Goal: Communication & Community: Answer question/provide support

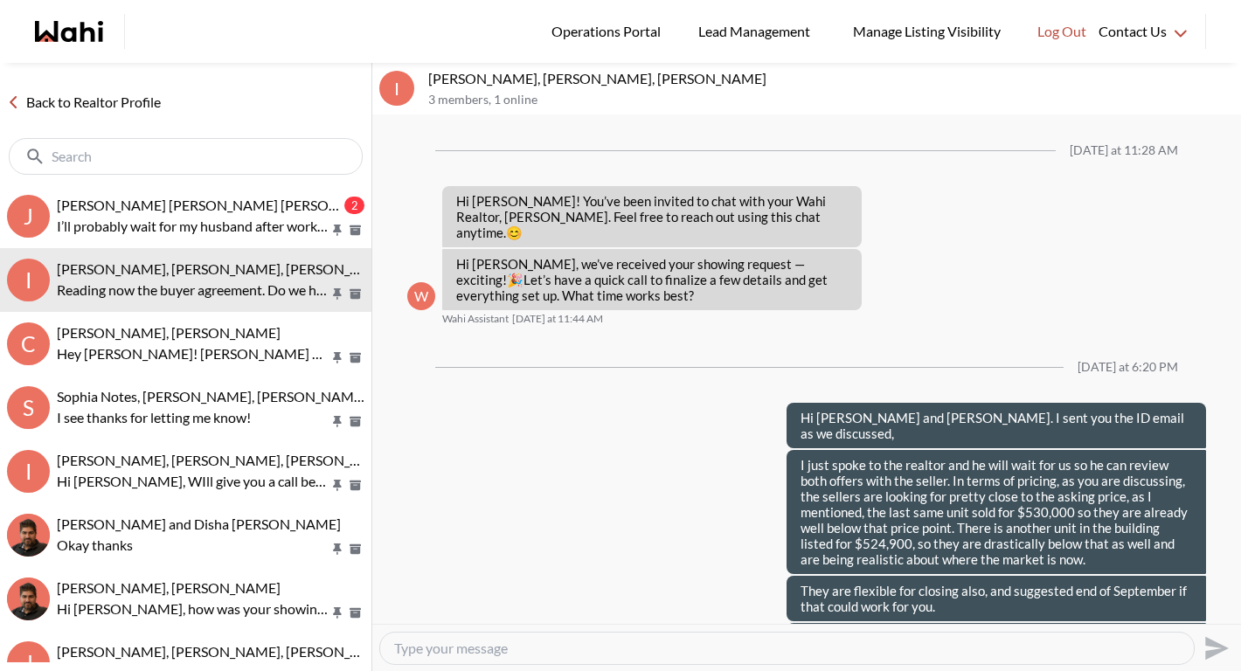
scroll to position [749, 0]
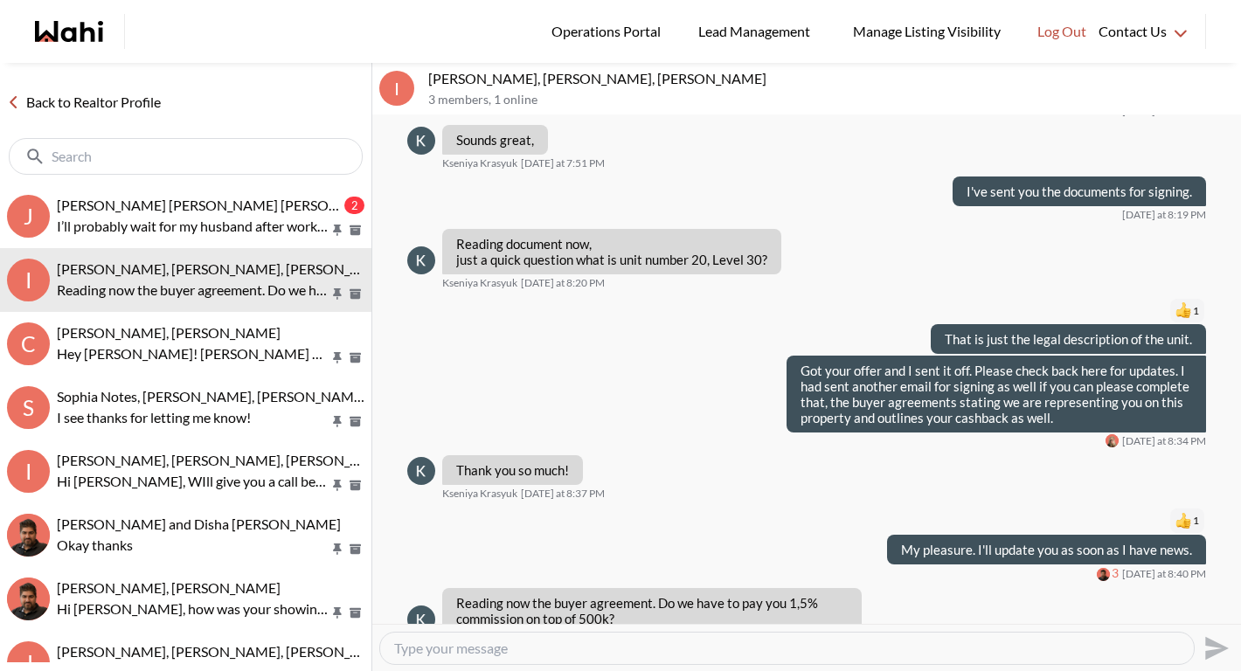
click at [628, 645] on textarea "Type your message" at bounding box center [786, 648] width 785 height 17
type textarea "no the seller pays us 2.5% and we keep 1.5% and give you 1%"
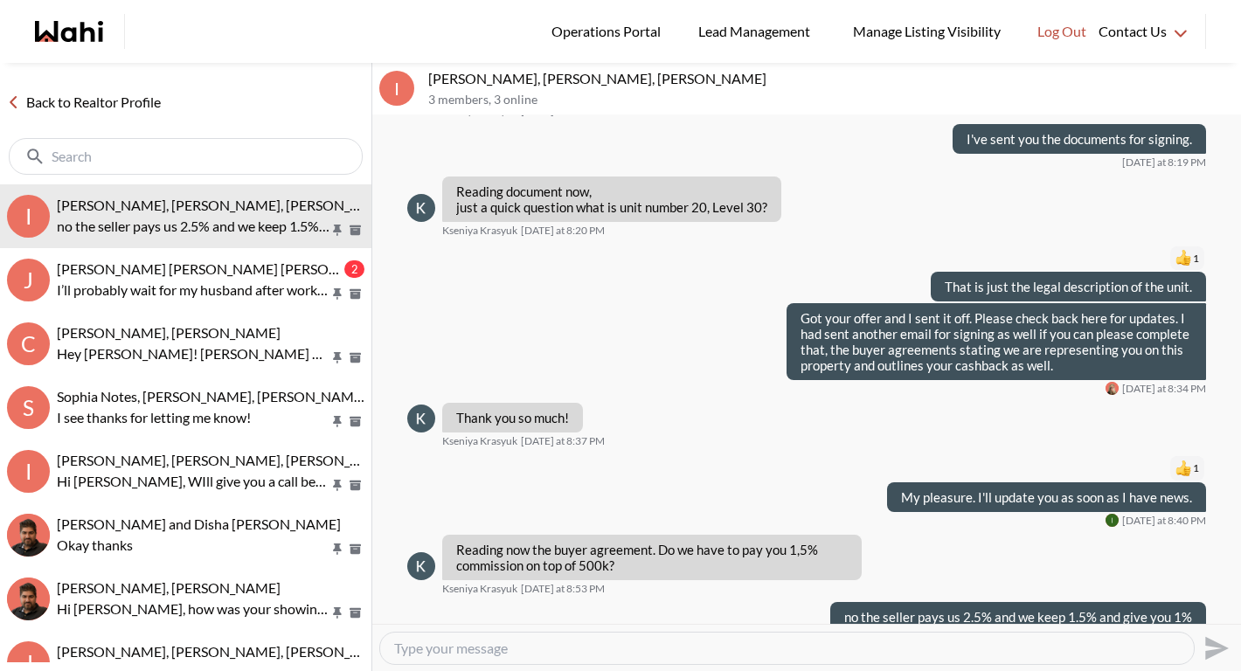
scroll to position [868, 0]
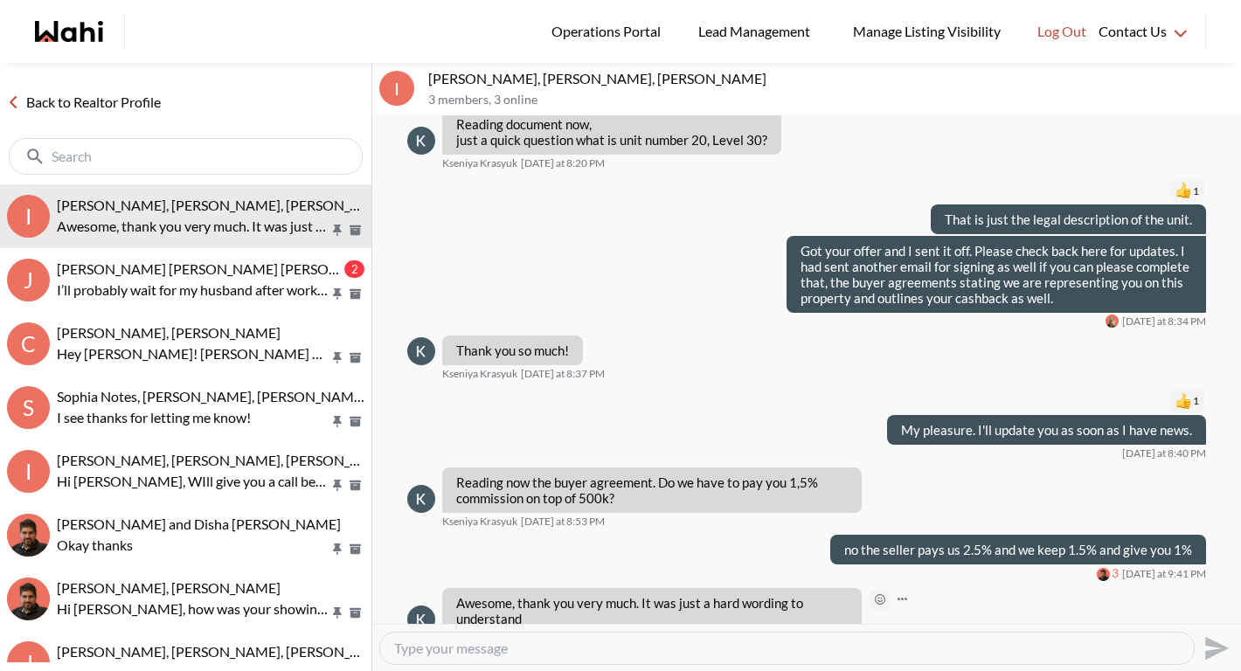
click at [875, 594] on icon "Open Reaction Selector" at bounding box center [880, 599] width 10 height 10
click at [930, 527] on div "Select Reaction: Thumbs up" at bounding box center [932, 530] width 16 height 16
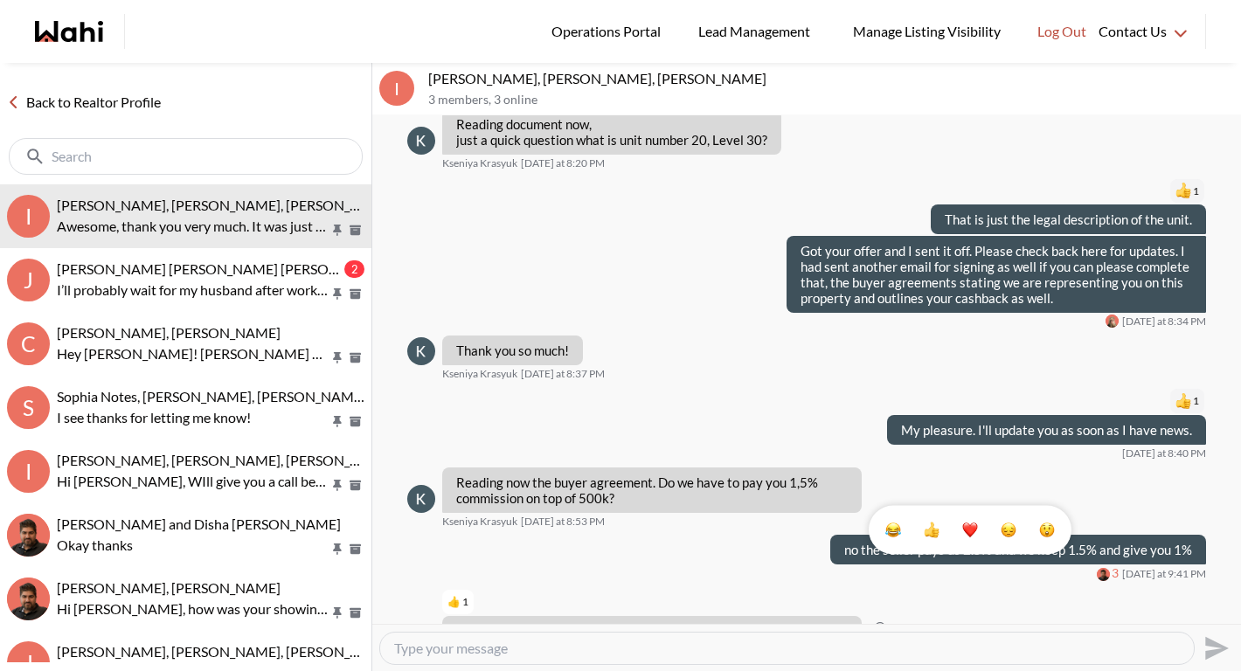
scroll to position [896, 0]
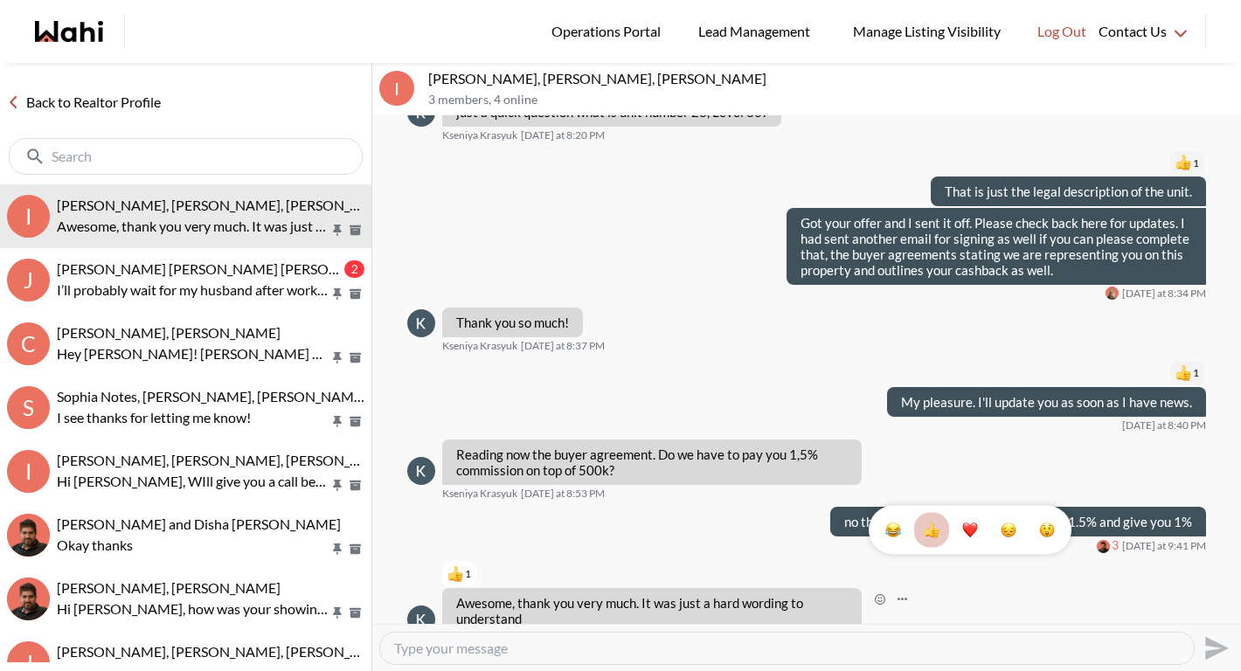
click at [102, 105] on link "Back to Realtor Profile" at bounding box center [84, 102] width 168 height 23
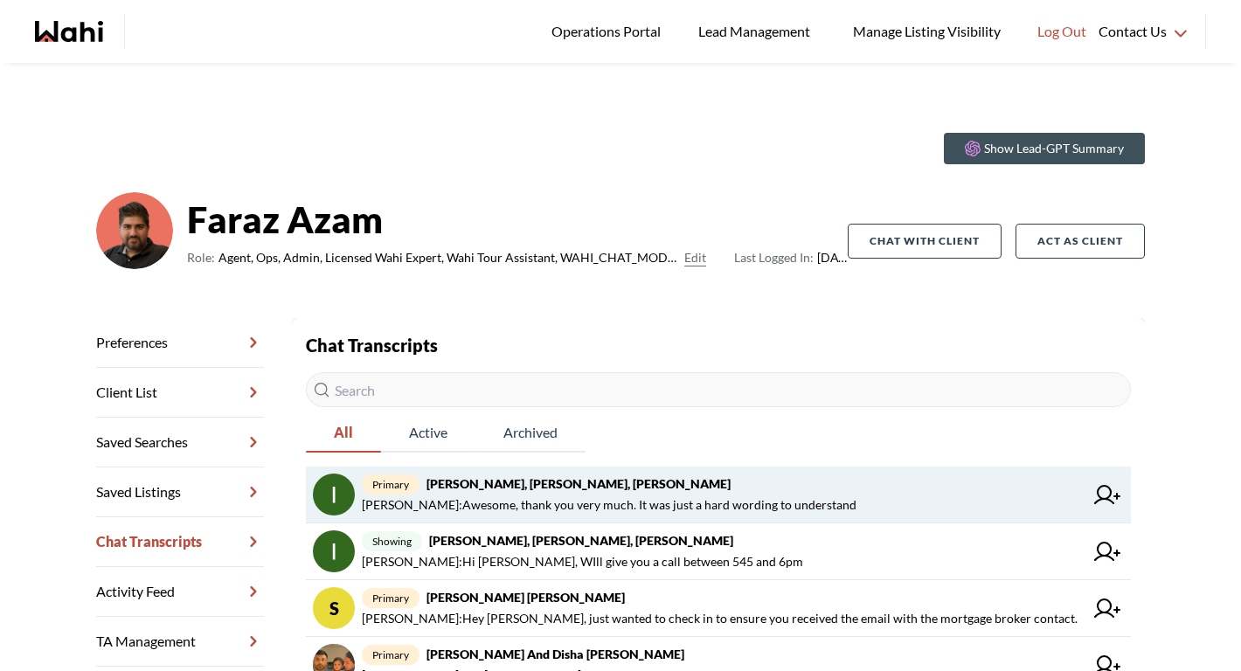
click at [538, 476] on strong "[PERSON_NAME], [PERSON_NAME], [PERSON_NAME]" at bounding box center [578, 483] width 304 height 15
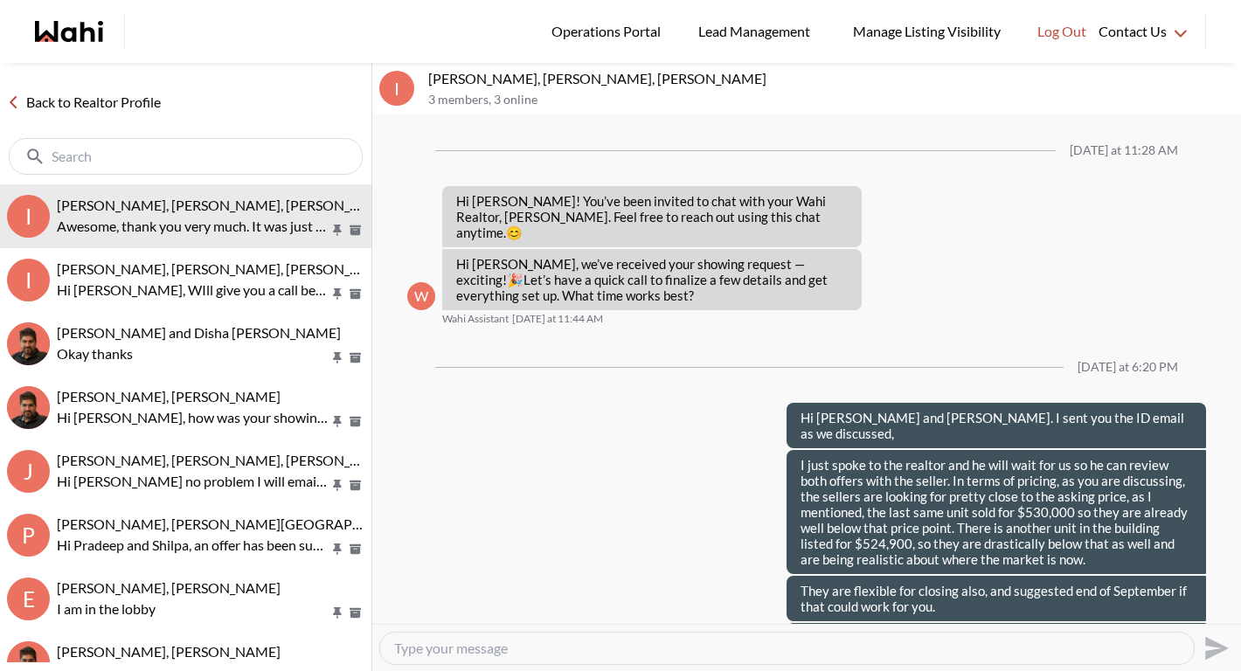
scroll to position [896, 0]
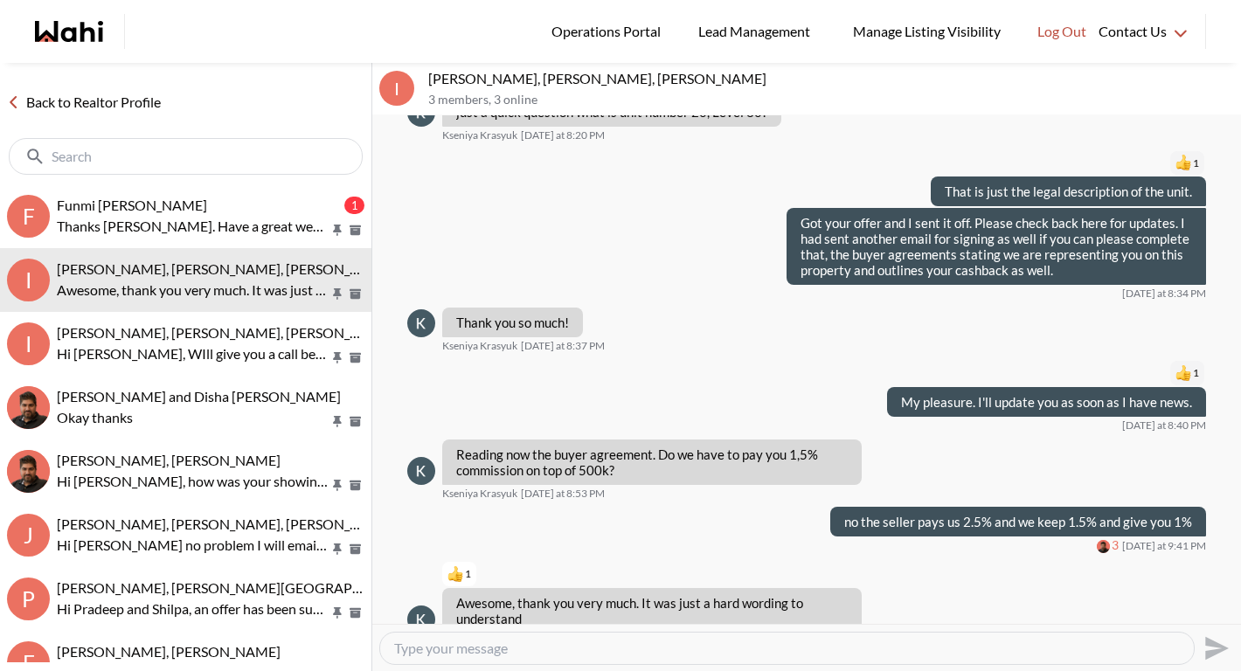
click at [521, 654] on textarea "Type your message" at bounding box center [786, 648] width 785 height 17
type textarea "They have accepted your offer!"
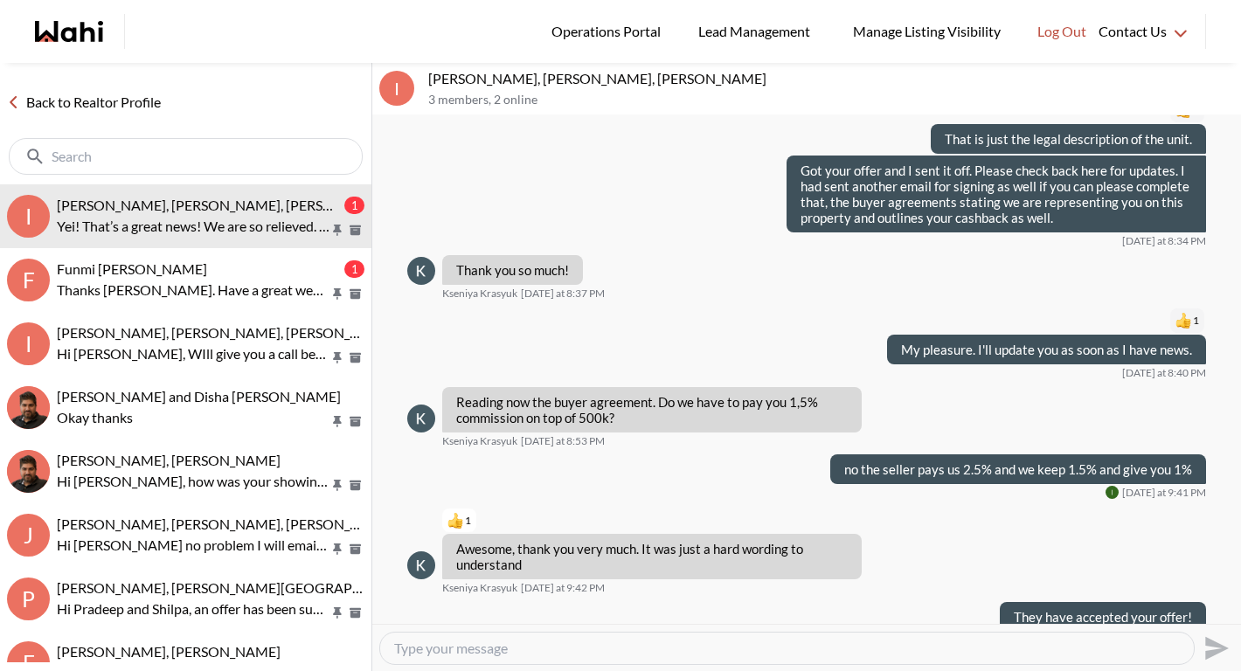
scroll to position [1016, 0]
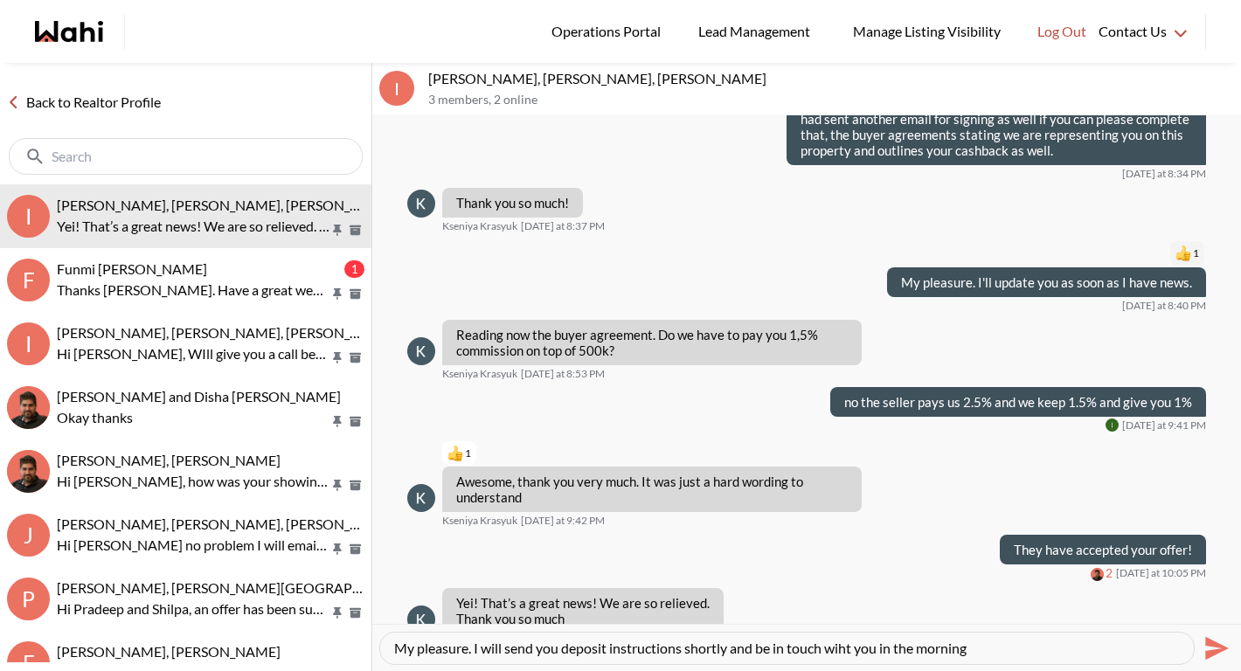
click at [850, 651] on textarea "My pleasure. I will send you deposit instructions shortly and be in touch wiht …" at bounding box center [786, 648] width 785 height 17
click at [1018, 647] on textarea "My pleasure. I will send you deposit instructions shortly and be in touch with …" at bounding box center [786, 648] width 785 height 17
type textarea "My pleasure. I will send you deposit instructions shortly and be in touch with …"
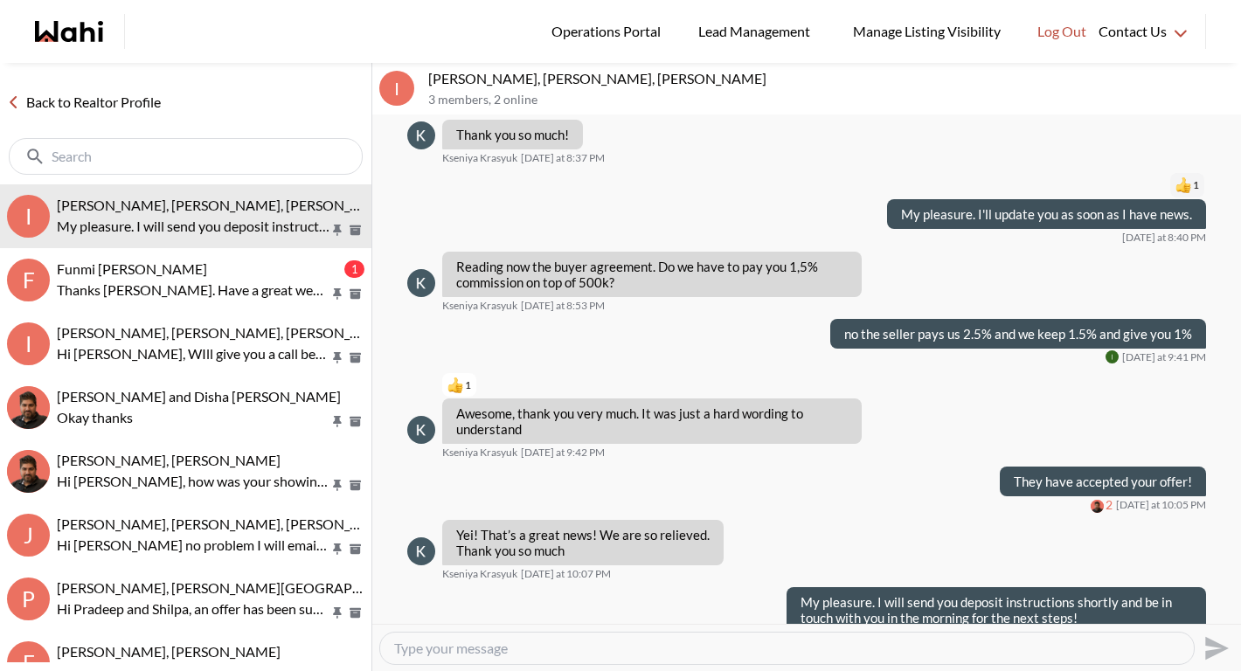
scroll to position [1083, 0]
click at [524, 648] on textarea "Type your message" at bounding box center [786, 648] width 785 height 17
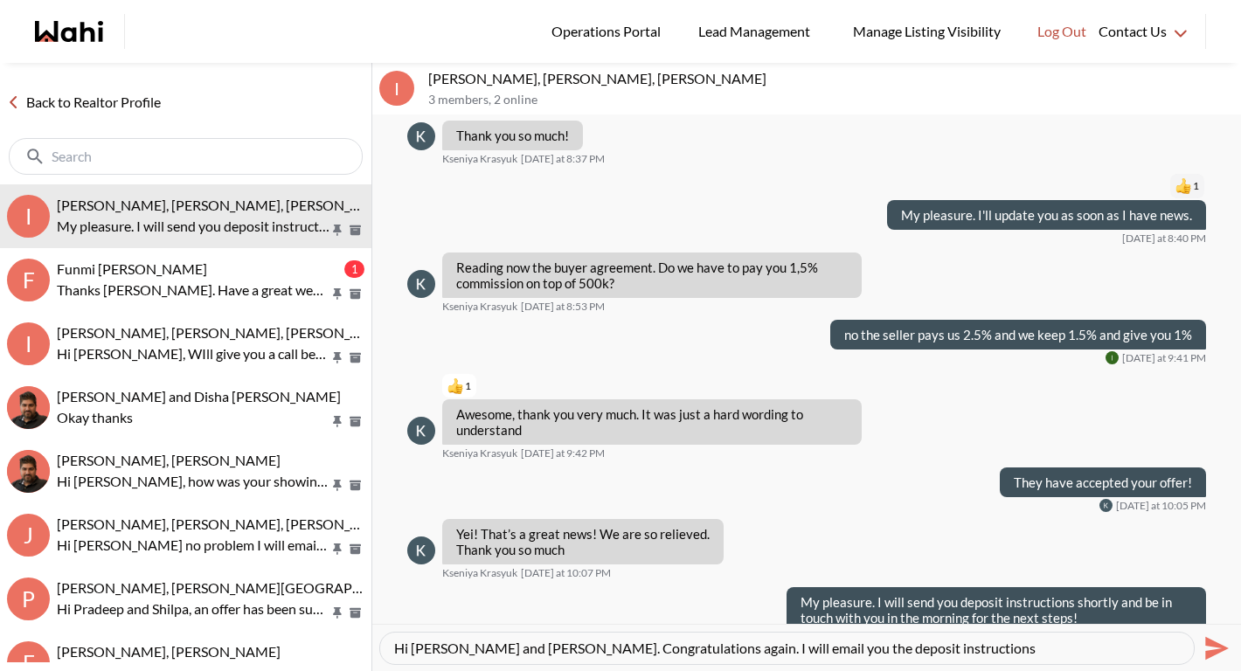
drag, startPoint x: 670, startPoint y: 647, endPoint x: 950, endPoint y: 647, distance: 279.6
click at [950, 647] on textarea "Hi [PERSON_NAME] and [PERSON_NAME]. Congratulations again. I will email you the…" at bounding box center [786, 648] width 785 height 17
type textarea "Hi [PERSON_NAME] and [PERSON_NAME]. Congratulations again. I have attached the …"
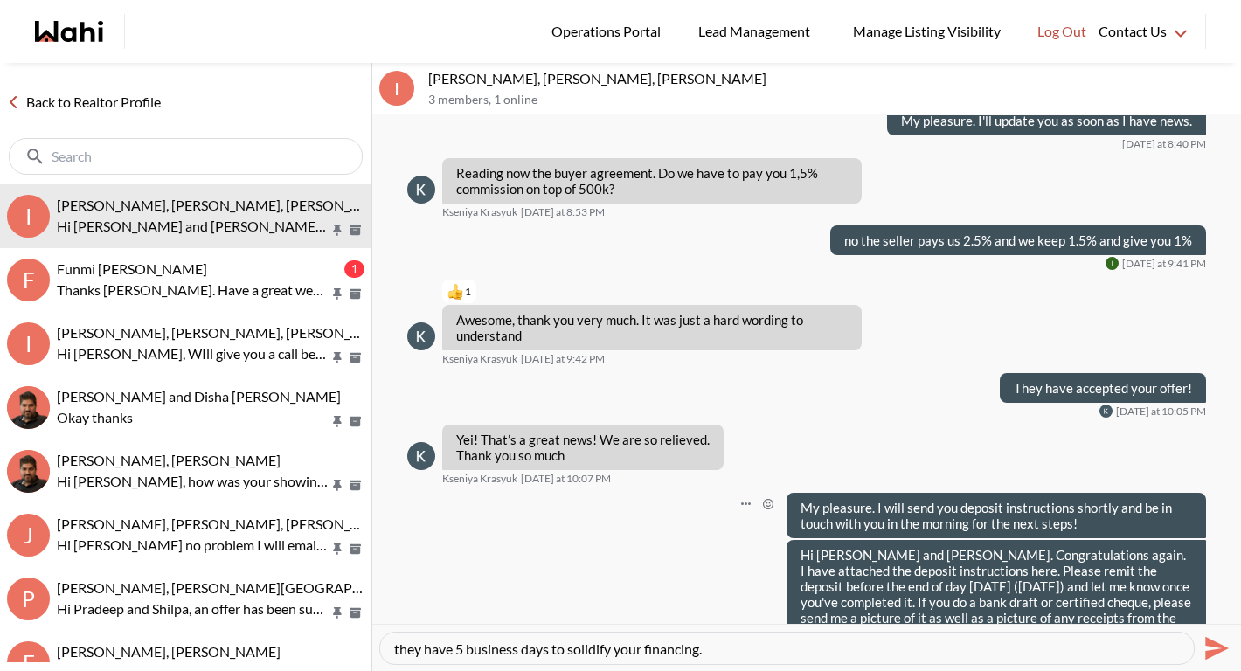
type textarea "I will be sending you the offer documents for one more signature in the acknowl…"
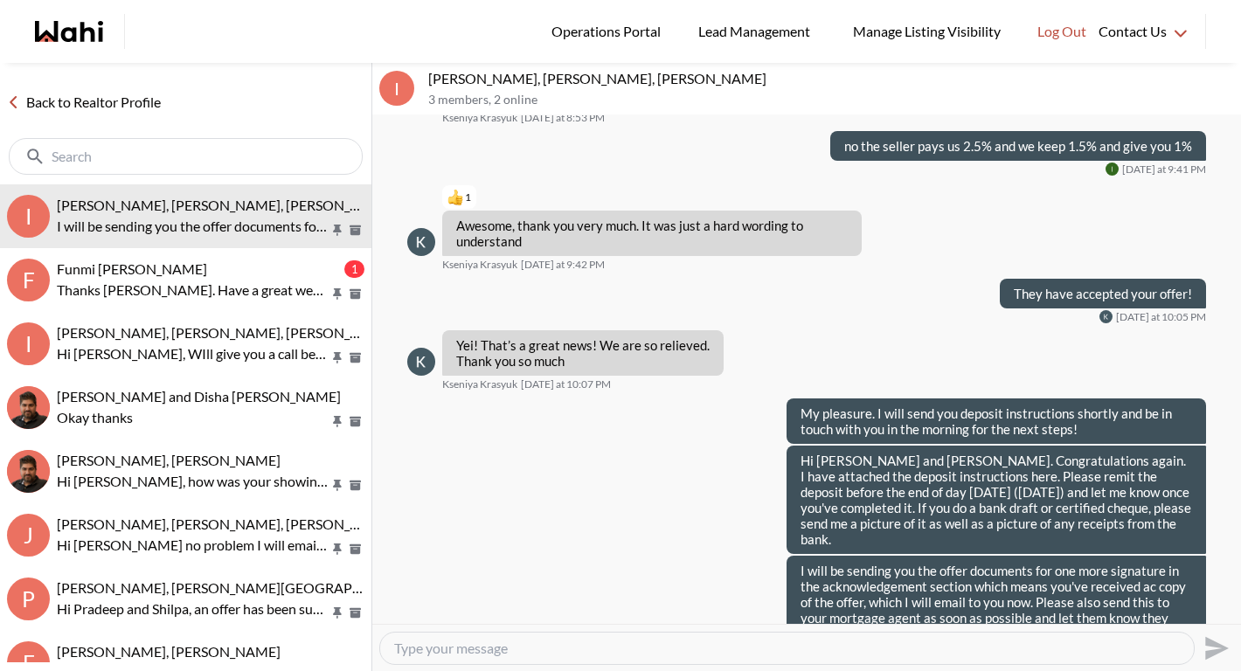
click at [1078, 658] on div at bounding box center [786, 648] width 813 height 31
click at [611, 641] on textarea "Type your message" at bounding box center [786, 648] width 785 height 17
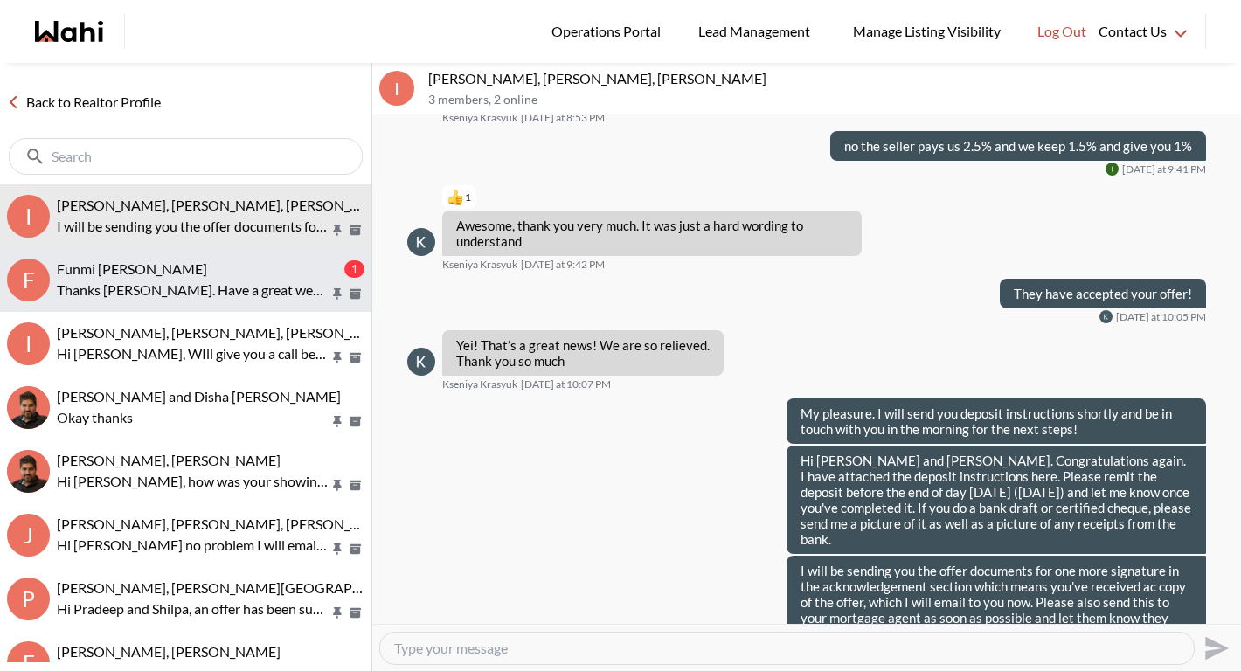
click at [264, 277] on div "Funmi [PERSON_NAME]" at bounding box center [199, 268] width 284 height 17
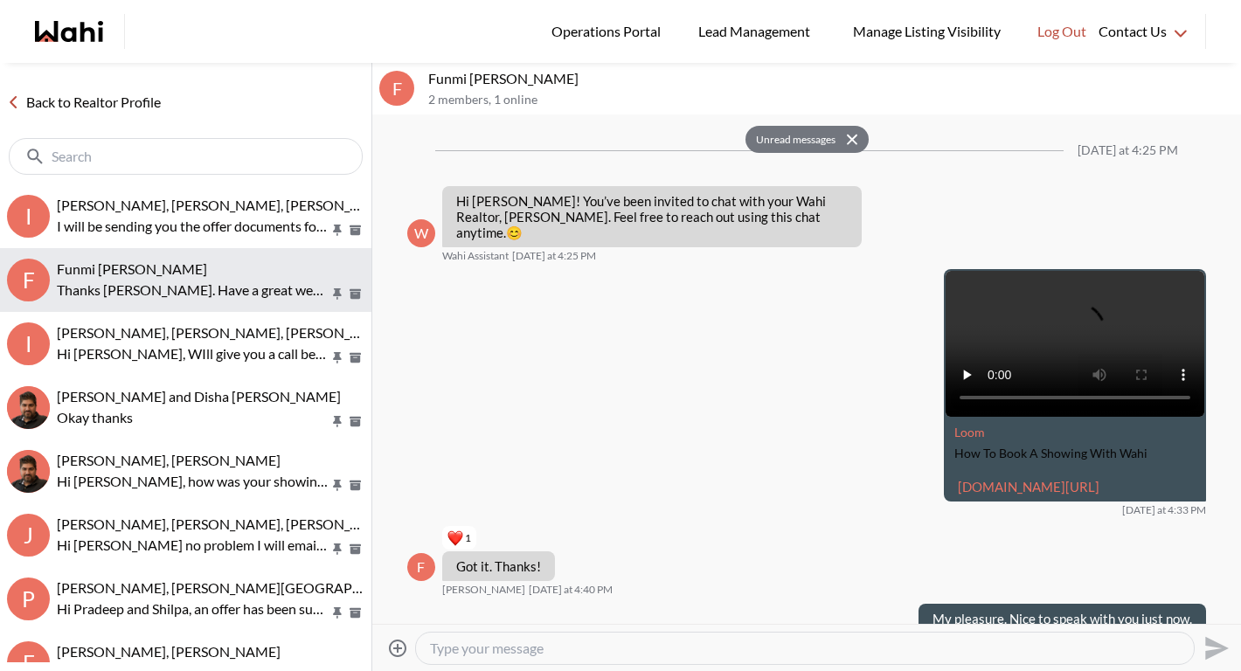
scroll to position [1472, 0]
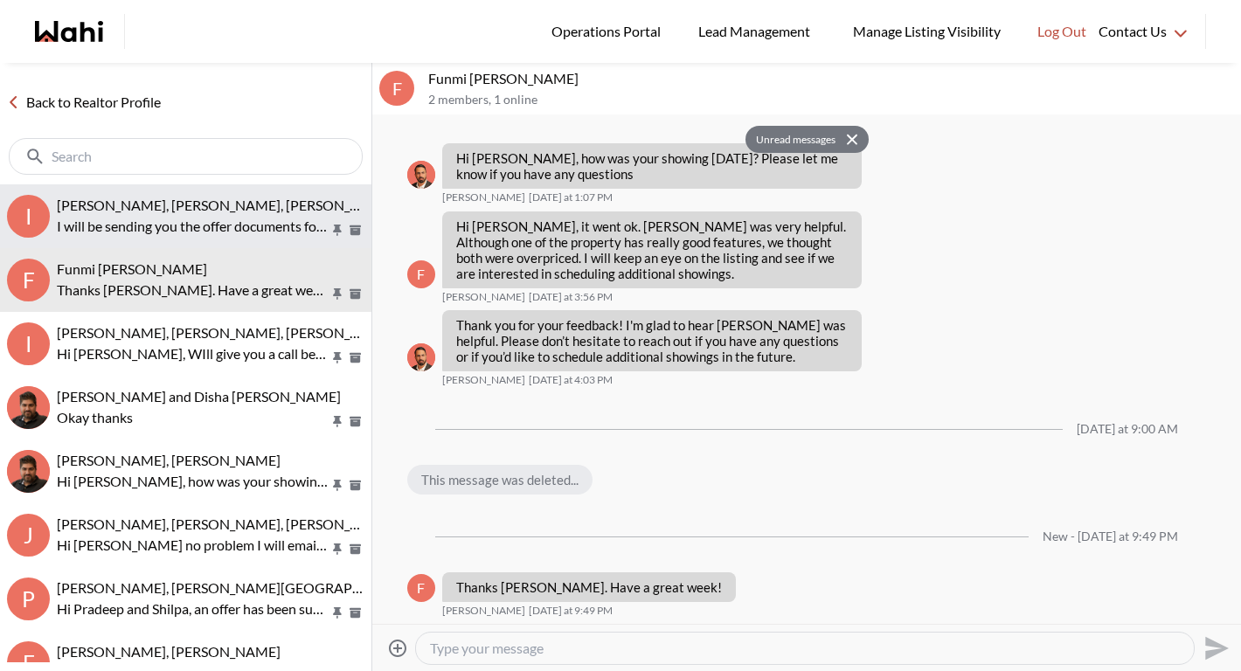
click at [264, 235] on p "I will be sending you the offer documents for one more signature in the acknowl…" at bounding box center [193, 226] width 273 height 21
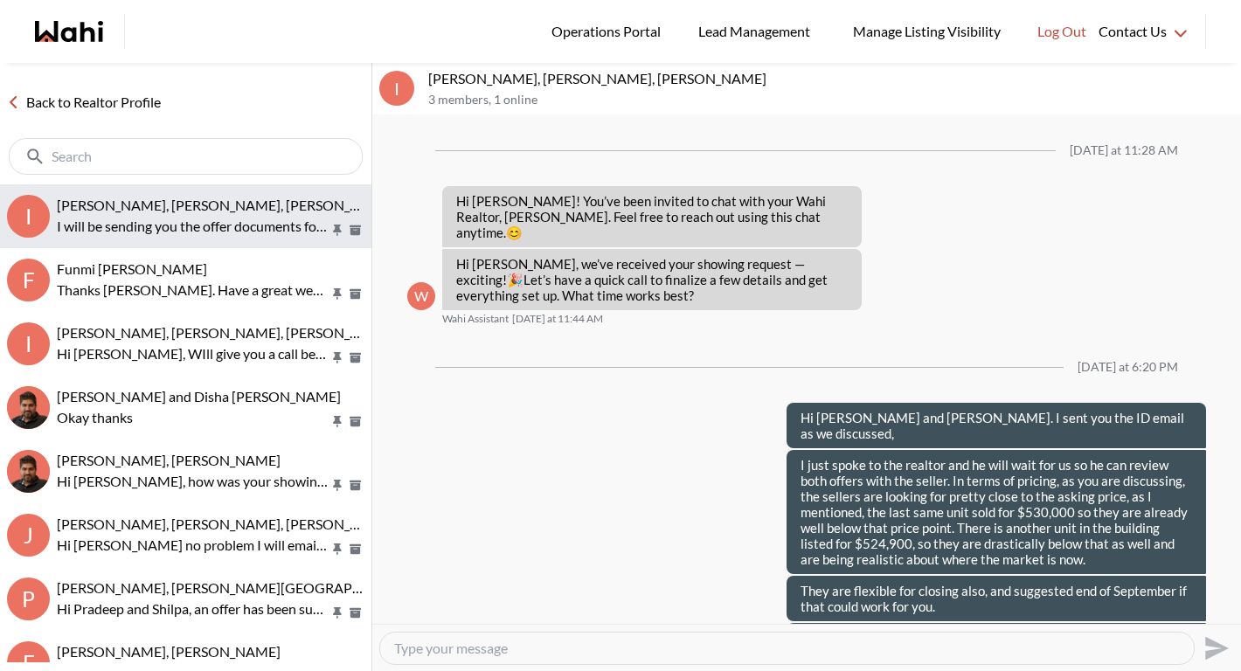
scroll to position [1273, 0]
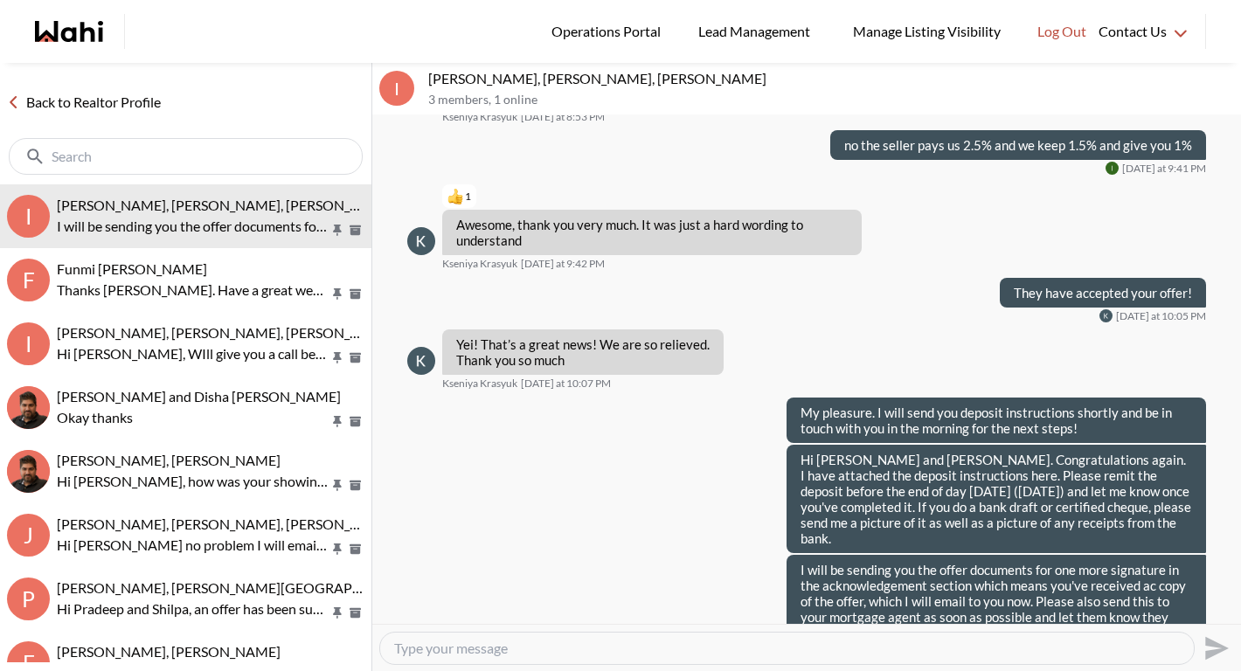
click at [449, 649] on textarea "Type your message" at bounding box center [786, 648] width 785 height 17
click at [1081, 647] on textarea "Type your message" at bounding box center [786, 648] width 785 height 17
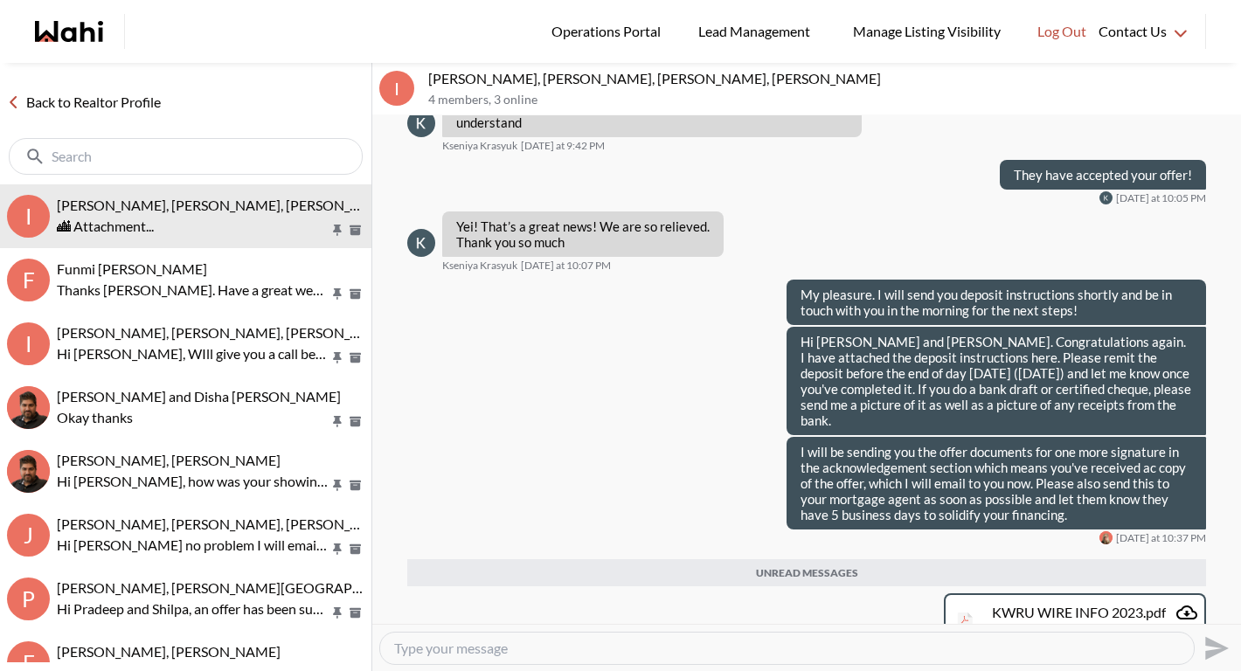
click at [129, 104] on link "Back to Realtor Profile" at bounding box center [84, 102] width 168 height 23
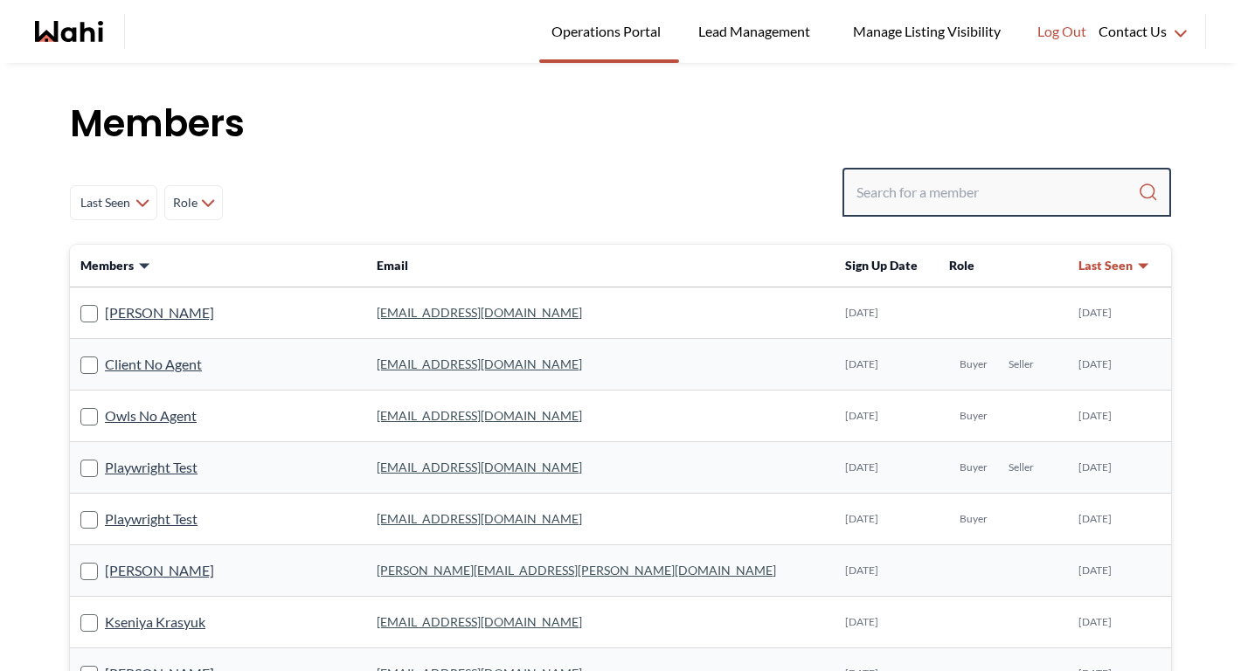
click at [944, 190] on input "Search input" at bounding box center [996, 191] width 281 height 31
paste input "[PERSON_NAME][EMAIL_ADDRESS][DOMAIN_NAME]"
type input "irina.krasyuk@gmail.com"
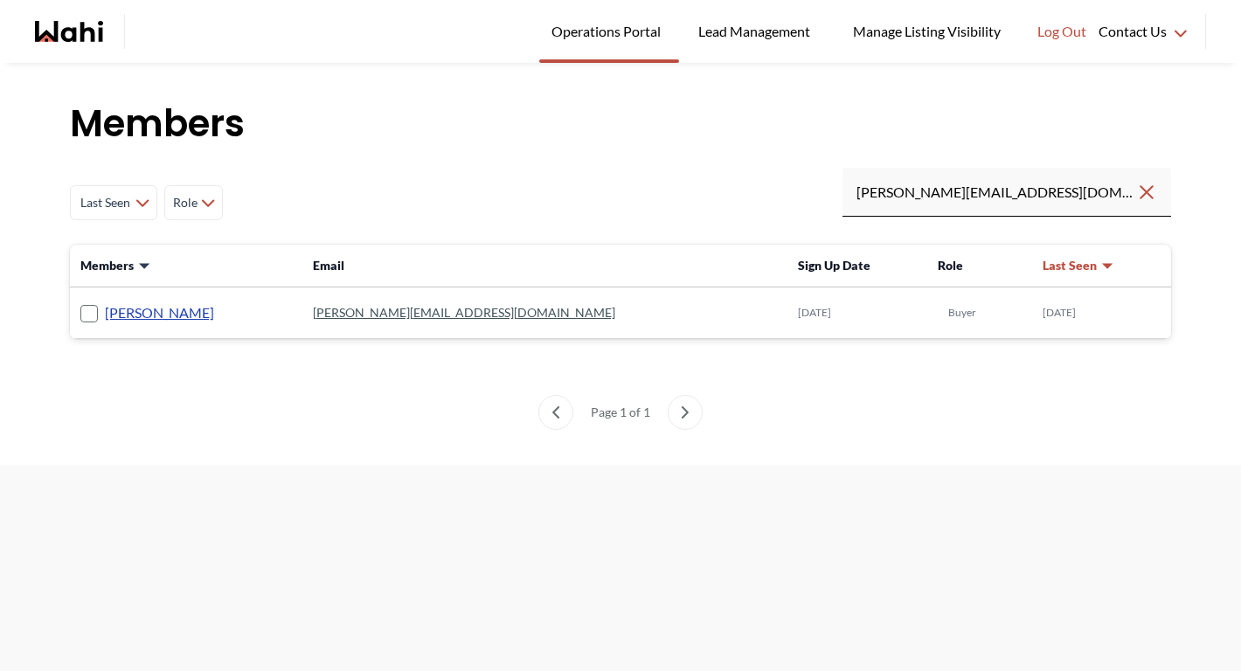
click at [164, 307] on link "Irina Krasyuk" at bounding box center [159, 312] width 109 height 23
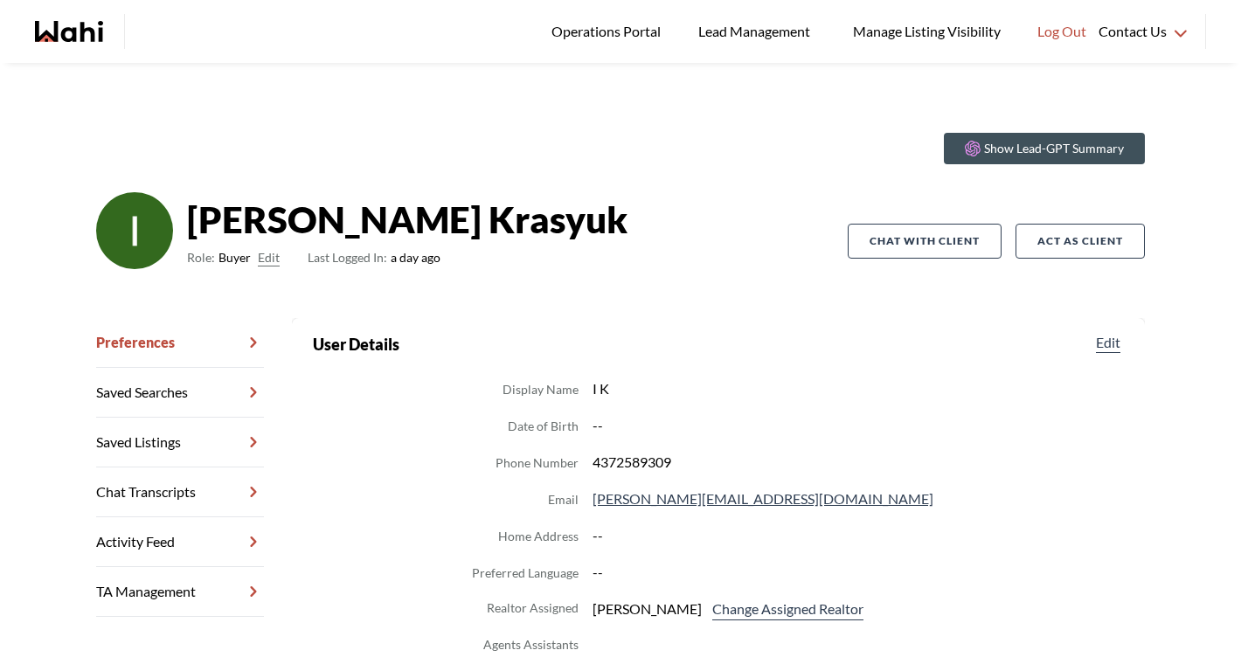
click at [259, 502] on icon at bounding box center [253, 491] width 21 height 35
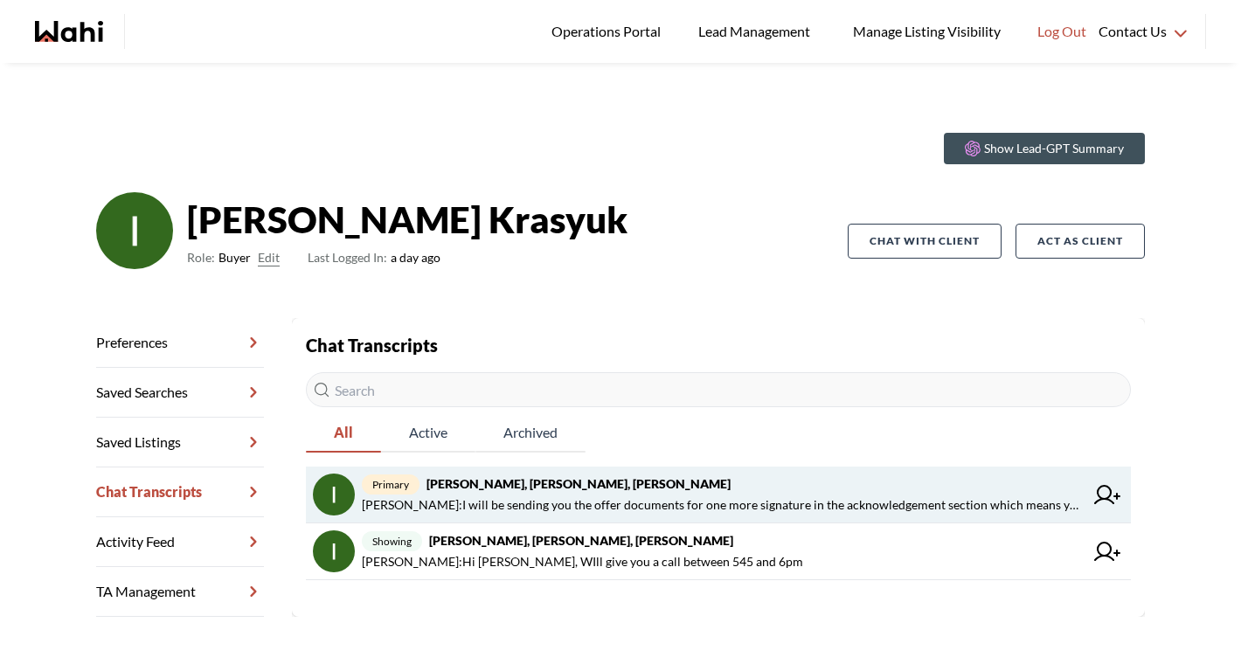
click at [1113, 484] on button at bounding box center [1106, 495] width 33 height 42
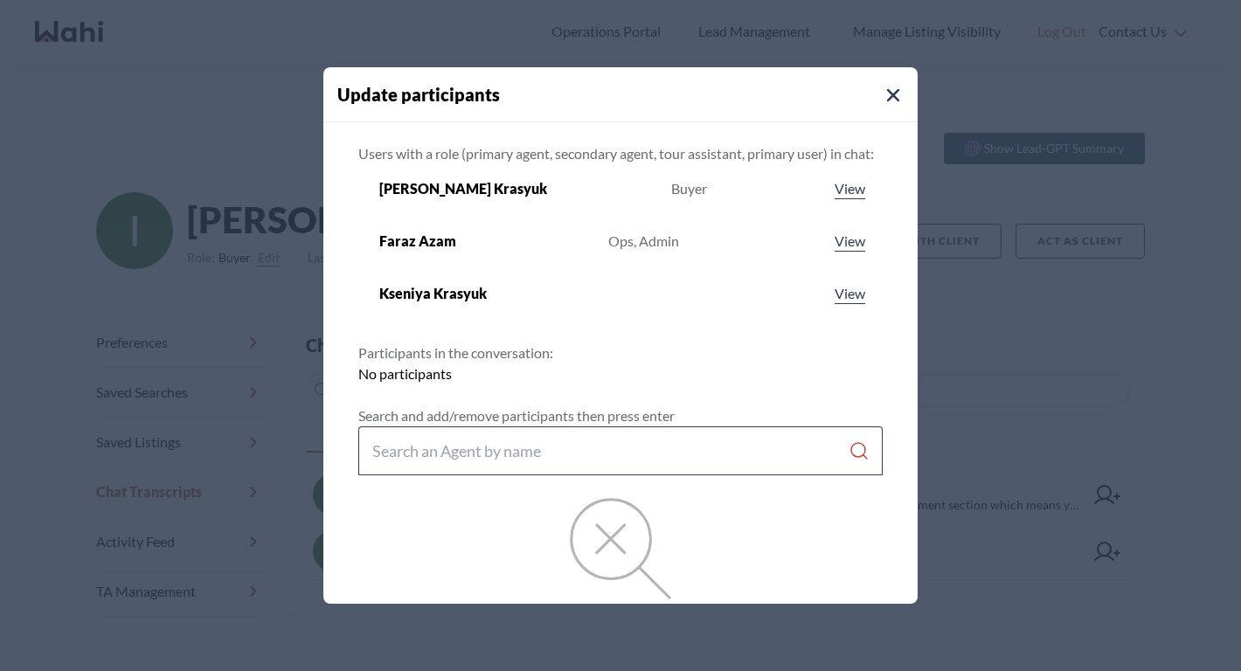
click at [665, 446] on input "Search input" at bounding box center [610, 450] width 476 height 31
type input "michelle ryckman"
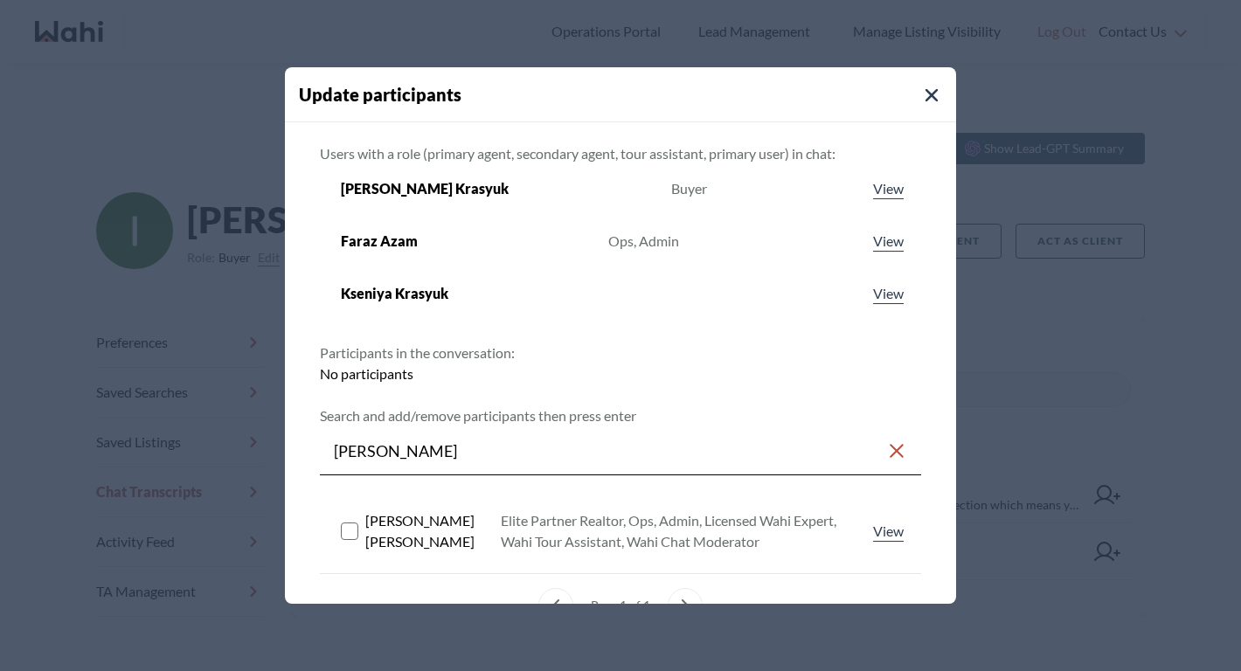
click at [354, 533] on rect at bounding box center [350, 530] width 17 height 17
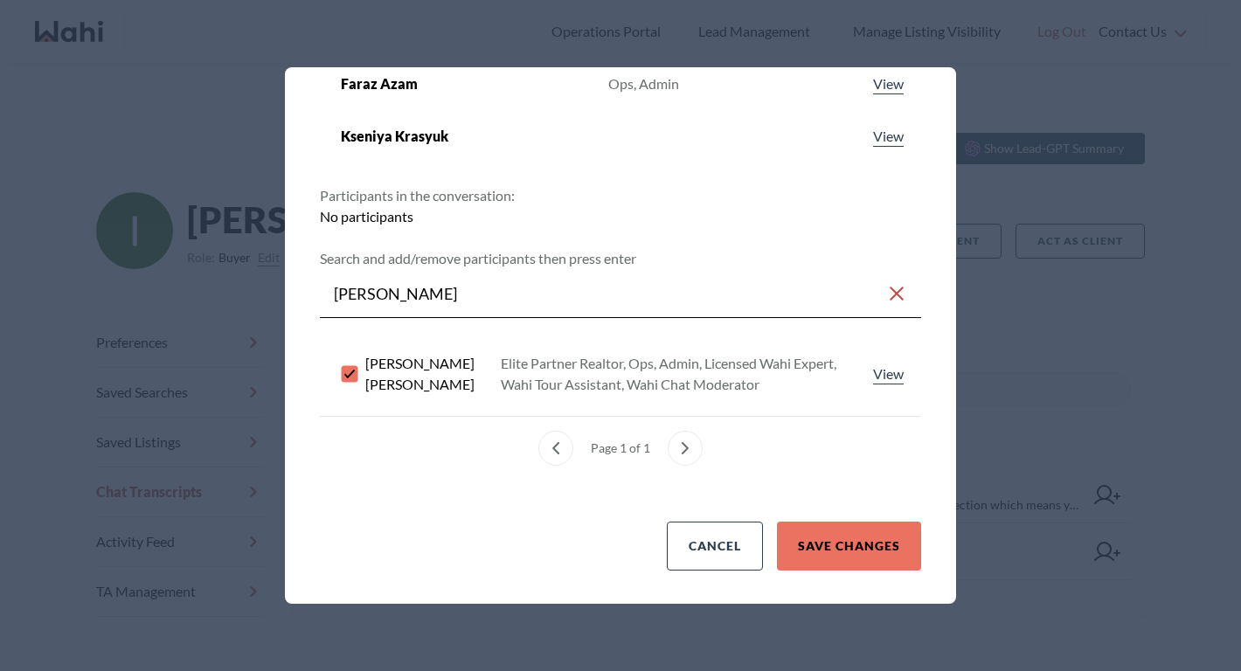
scroll to position [158, 0]
click at [844, 536] on button "Save changes" at bounding box center [849, 545] width 144 height 49
